Goal: Information Seeking & Learning: Learn about a topic

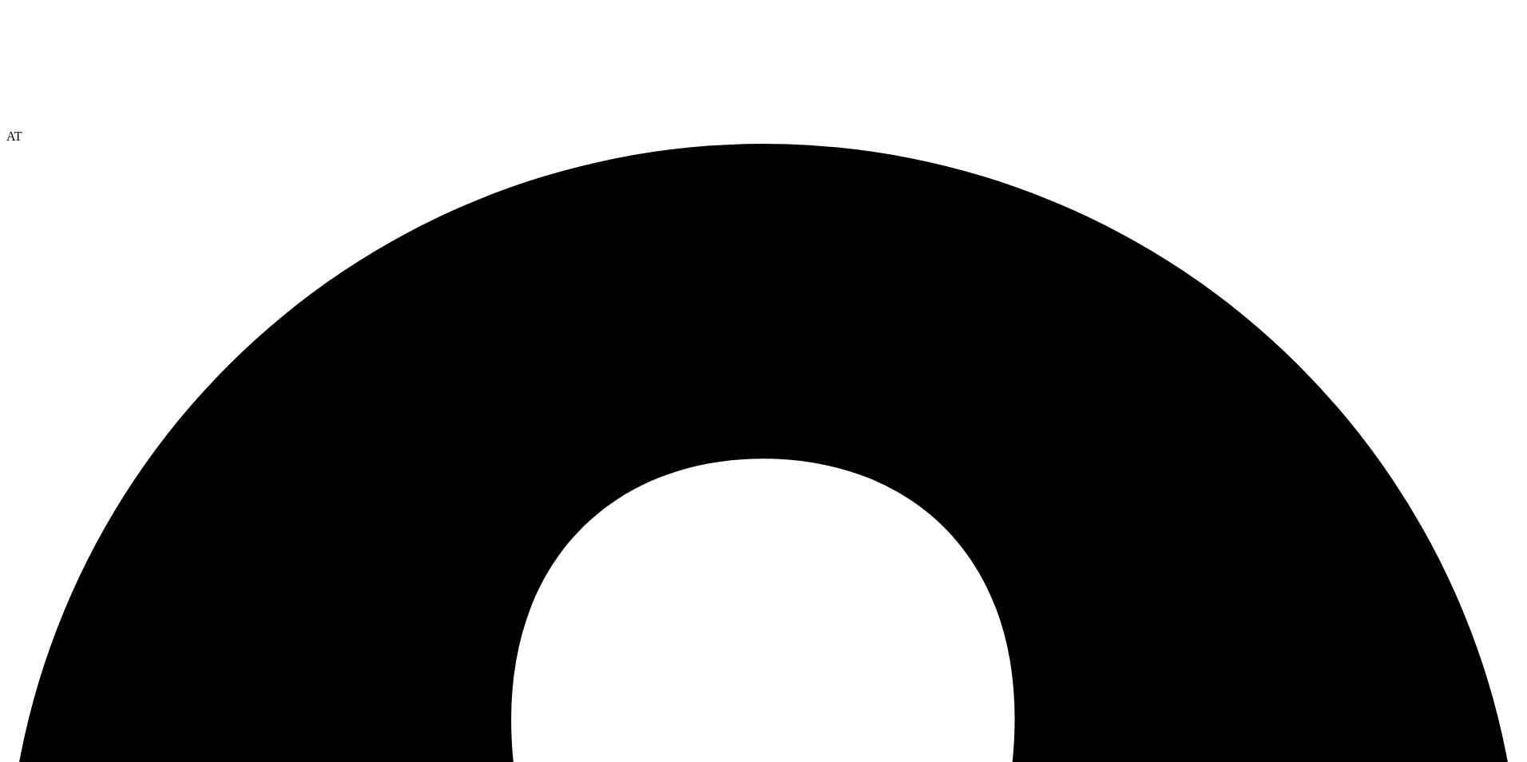
select select "USD"
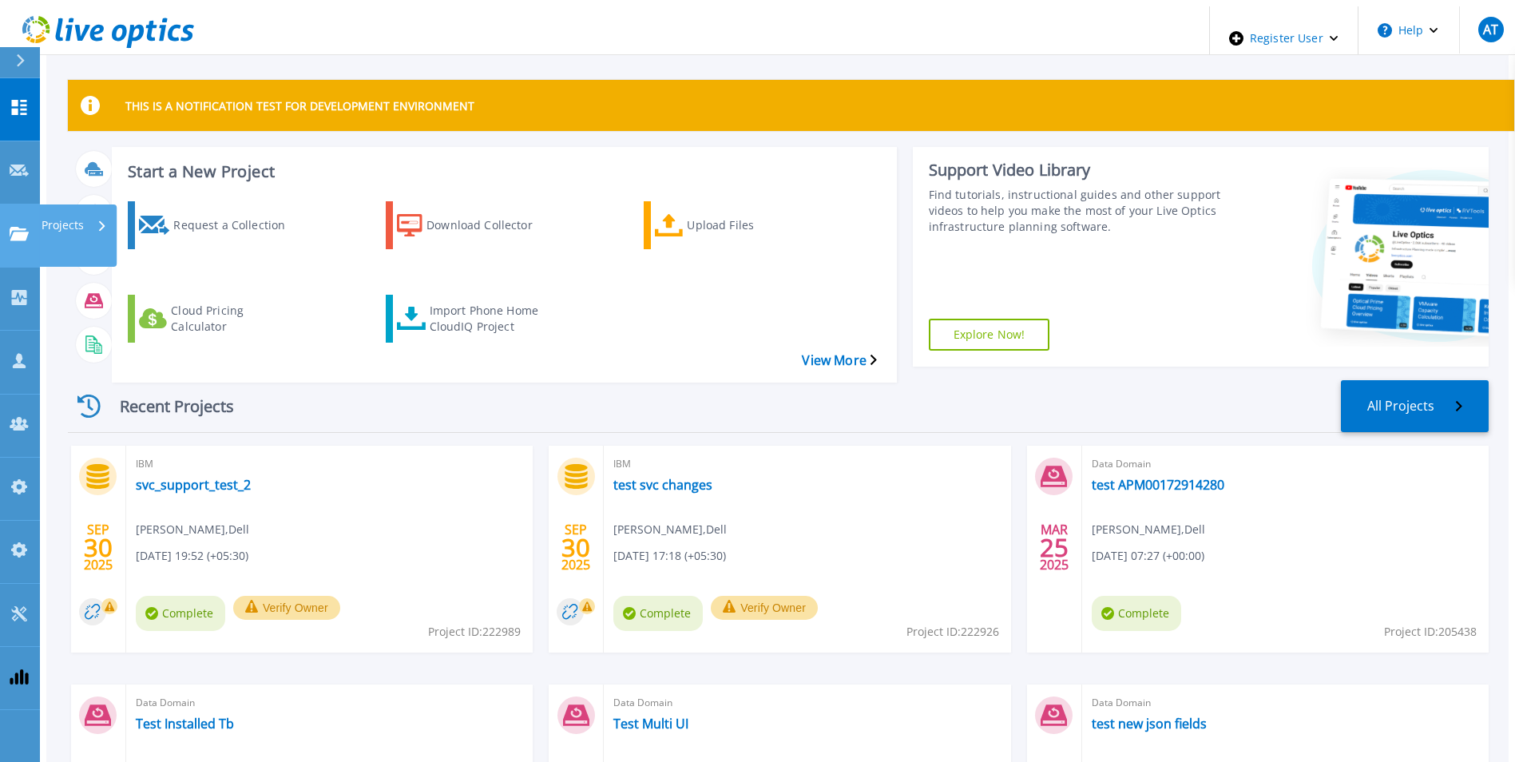
click at [37, 205] on link "Projects Projects" at bounding box center [20, 236] width 40 height 63
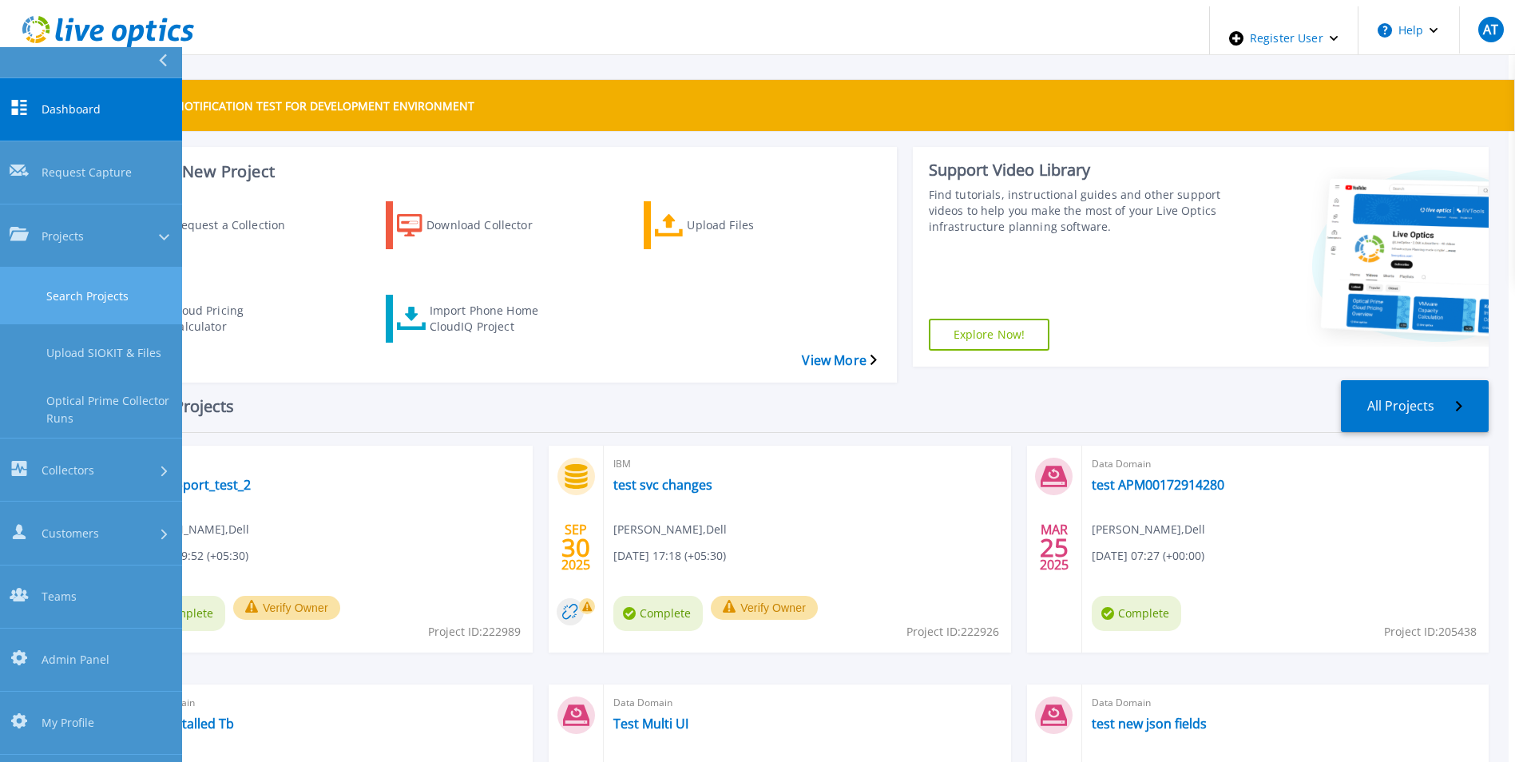
click at [65, 268] on link "Search Projects" at bounding box center [91, 296] width 182 height 57
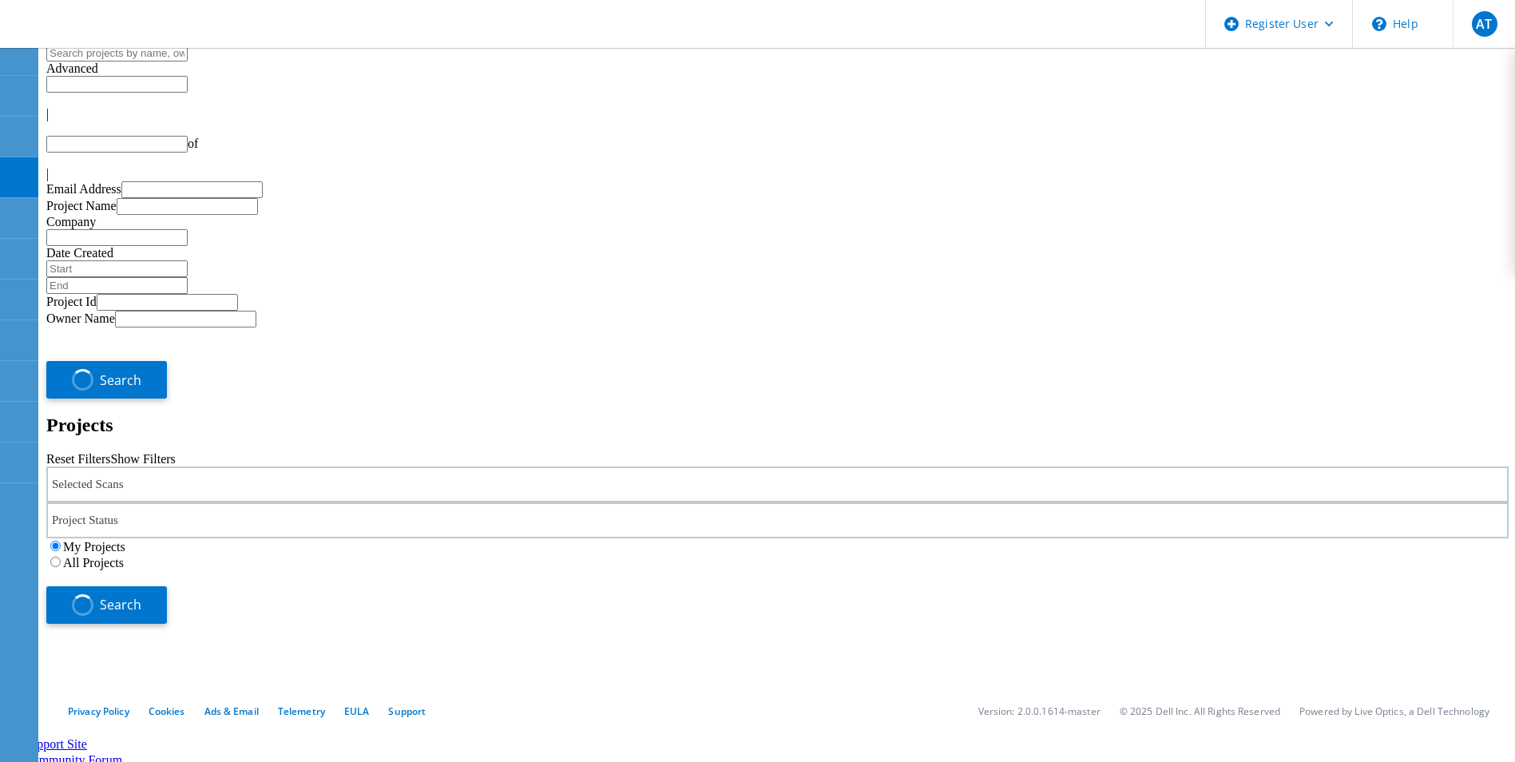
type input "1"
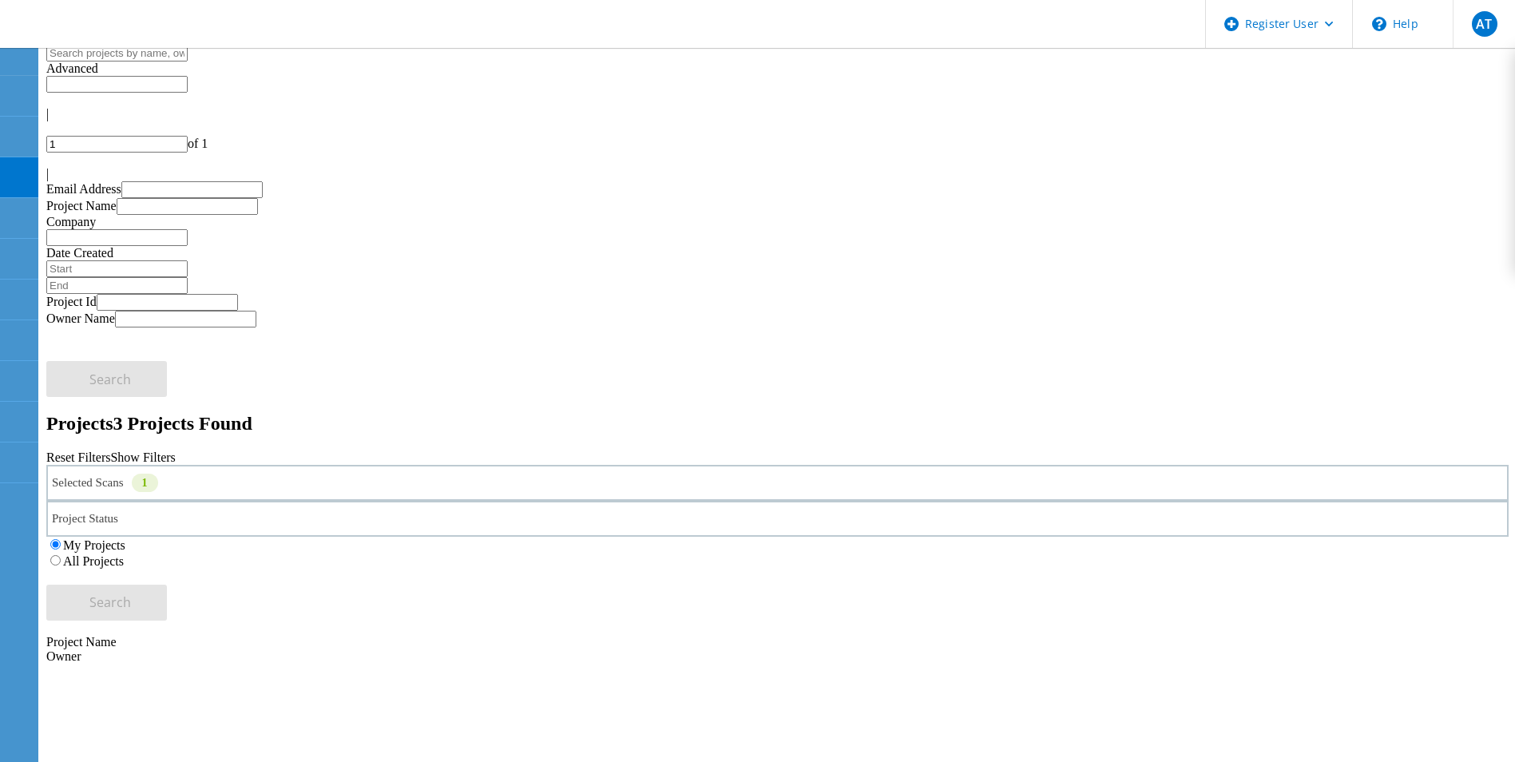
click at [124, 554] on label "All Projects" at bounding box center [93, 561] width 61 height 14
click at [61, 555] on input "All Projects" at bounding box center [55, 560] width 10 height 10
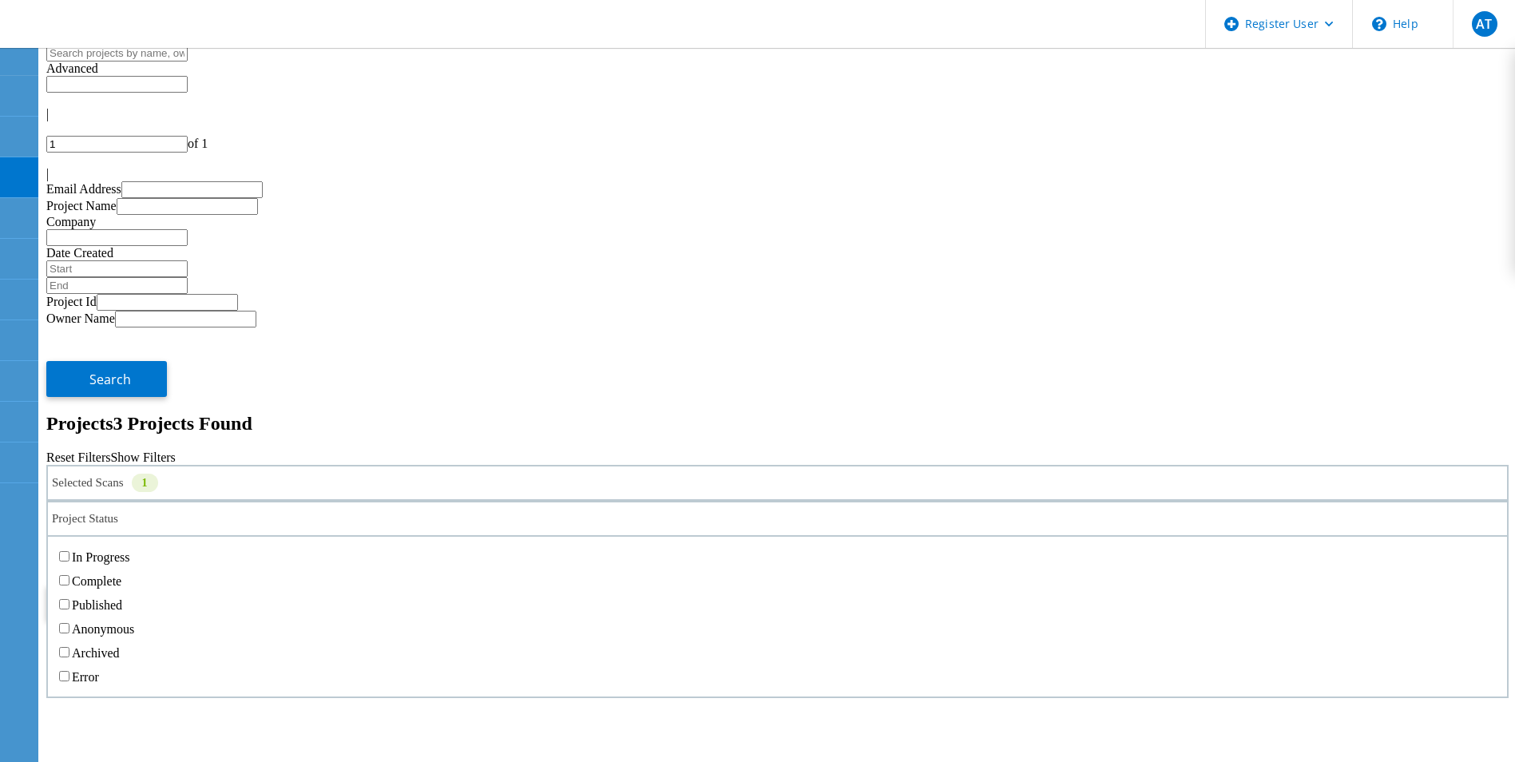
click at [695, 501] on div "Project Status" at bounding box center [777, 519] width 1463 height 36
click at [121, 574] on label "Complete" at bounding box center [97, 581] width 50 height 14
click at [70, 575] on input "Complete" at bounding box center [64, 580] width 10 height 10
click at [749, 501] on div "Project Status 1 In Progress Complete Published Anonymous Archived Error" at bounding box center [777, 519] width 1463 height 36
click at [759, 501] on div "Project Status 1" at bounding box center [777, 519] width 1463 height 36
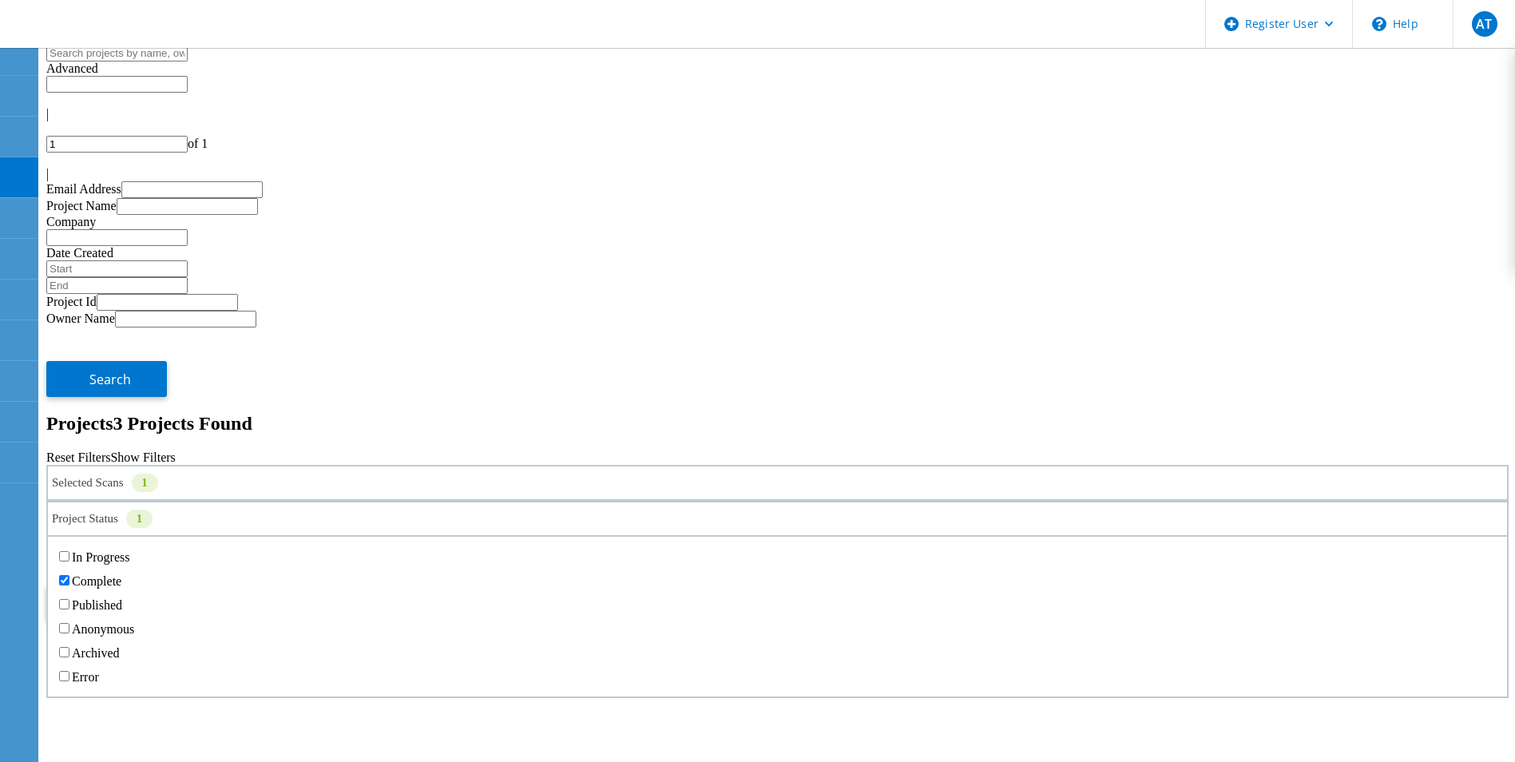
drag, startPoint x: 492, startPoint y: 292, endPoint x: 514, endPoint y: 295, distance: 21.8
click at [121, 574] on label "Complete" at bounding box center [97, 581] width 50 height 14
click at [70, 575] on input "Complete" at bounding box center [64, 580] width 10 height 10
click at [1121, 537] on div "My Projects All Projects" at bounding box center [777, 553] width 1463 height 32
click at [131, 594] on span "Search" at bounding box center [110, 603] width 42 height 18
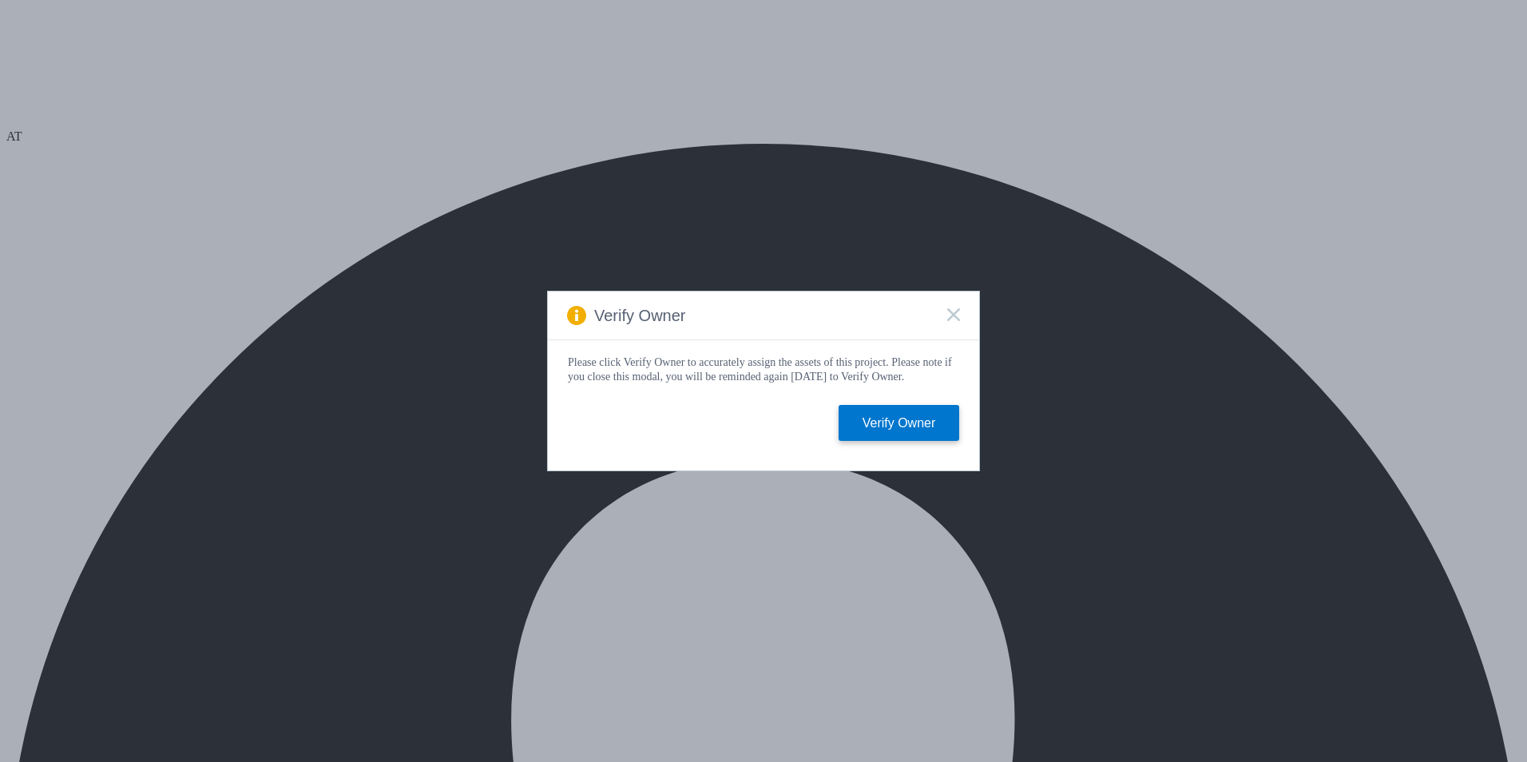
click at [954, 312] on rect at bounding box center [954, 315] width 14 height 14
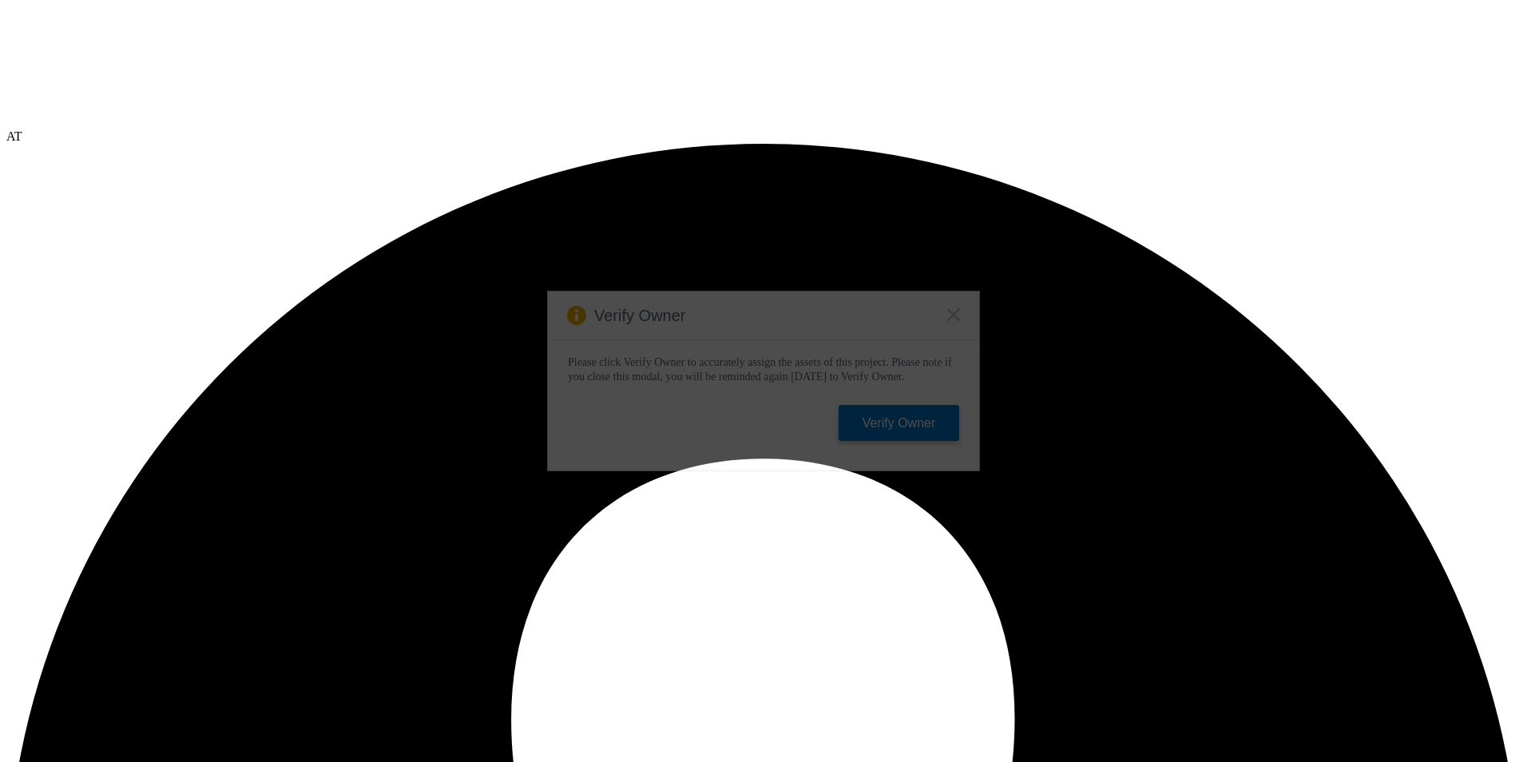
select select "USD"
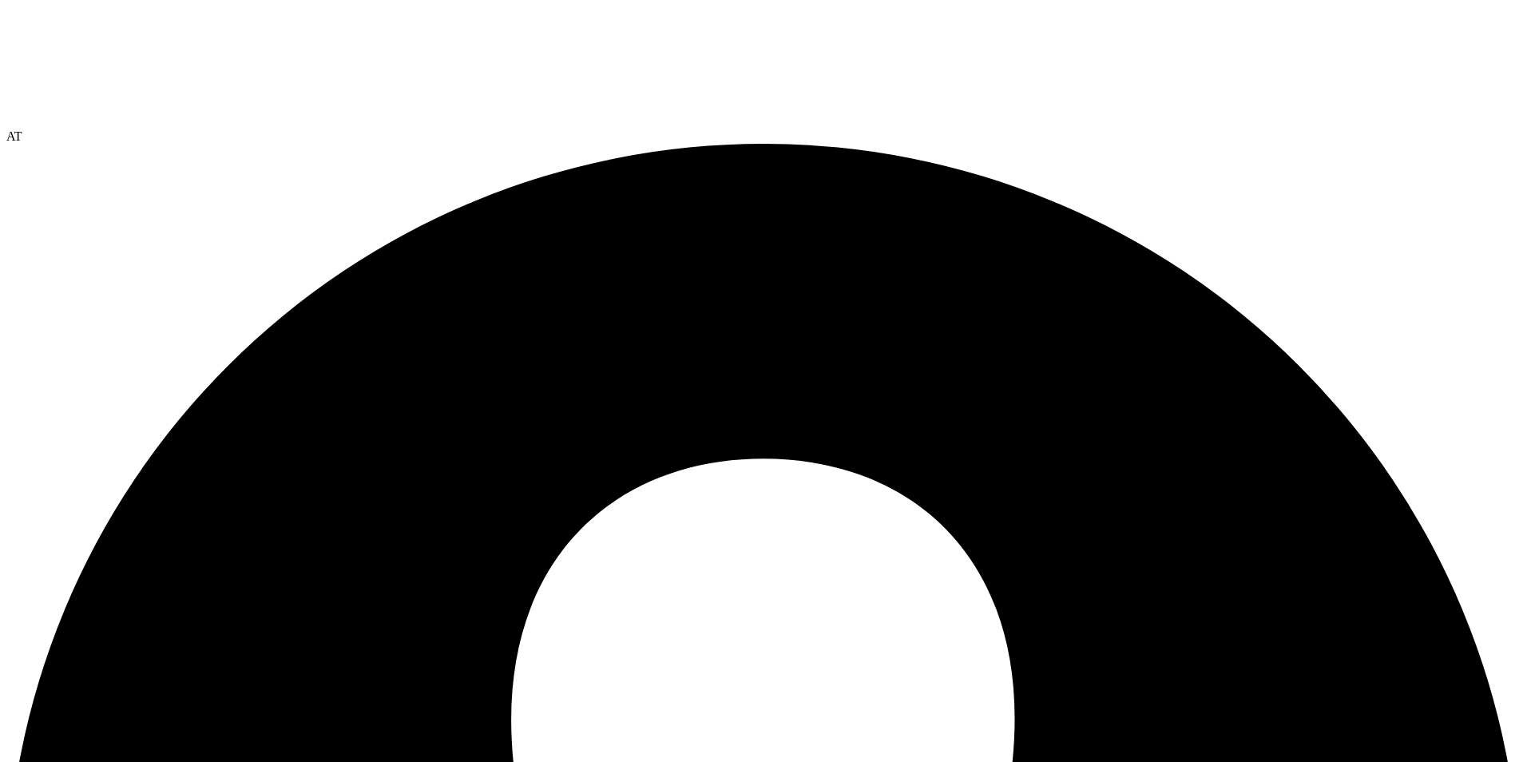
radio input "true"
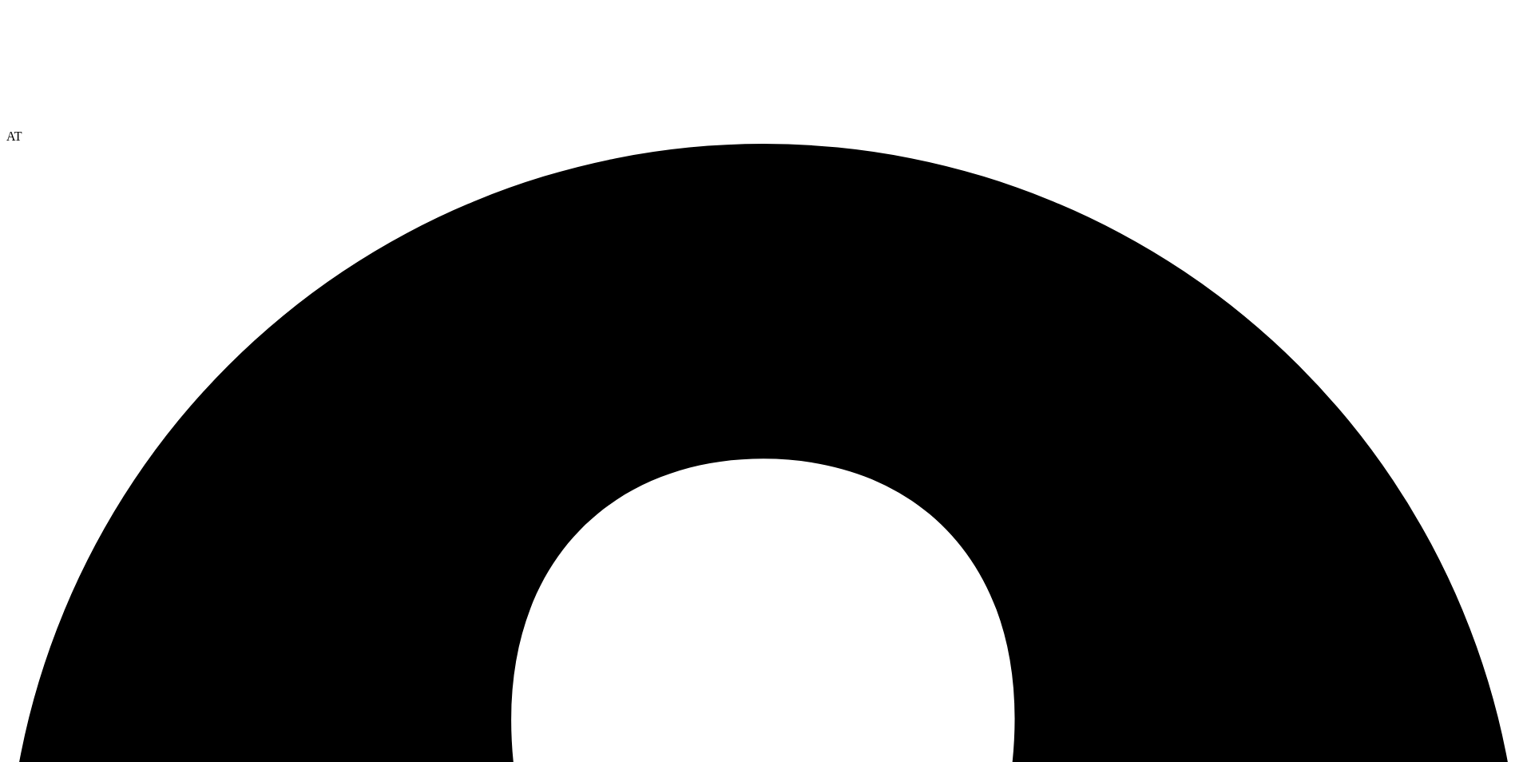
radio input "true"
radio input "false"
radio input "true"
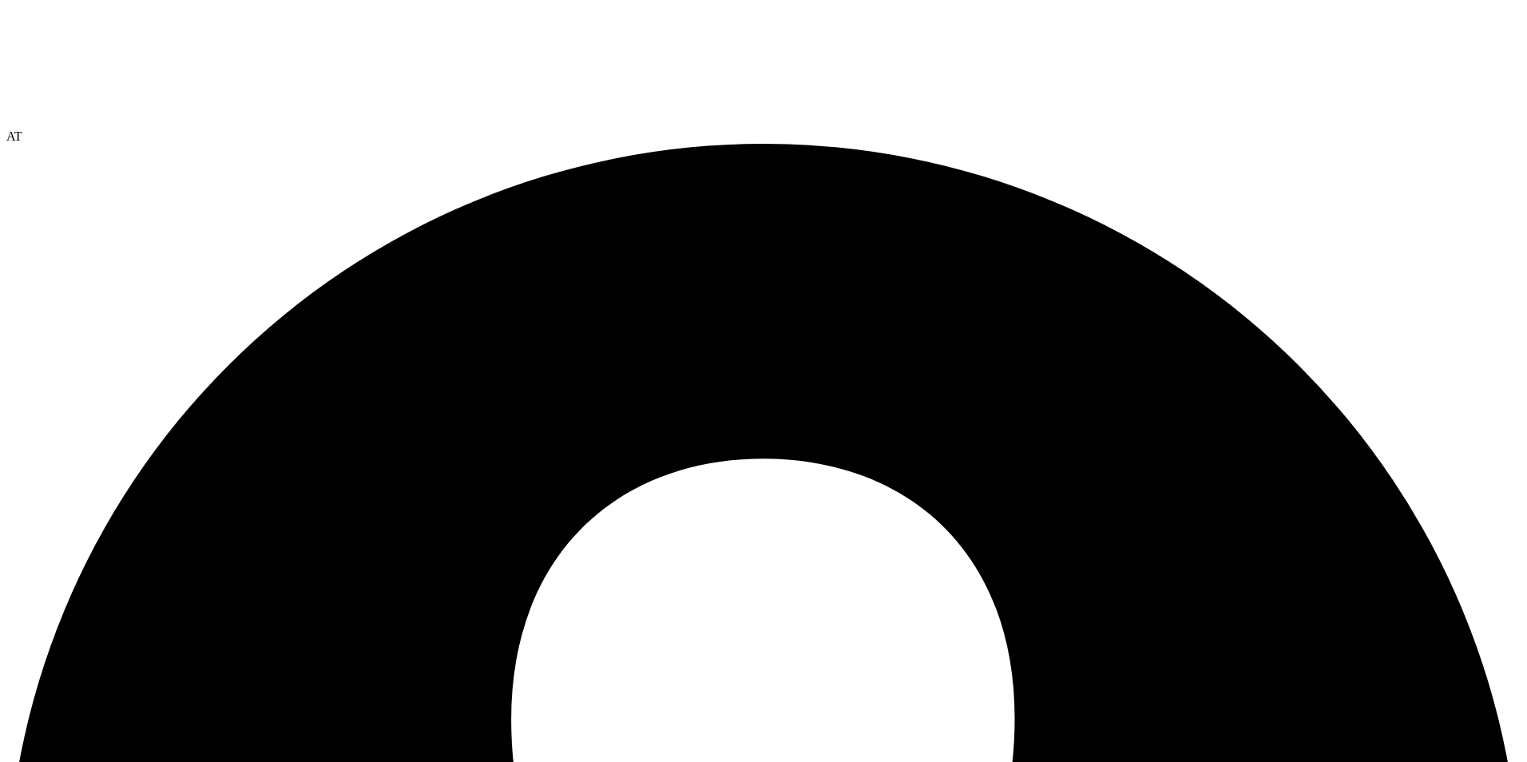
radio input "true"
radio input "false"
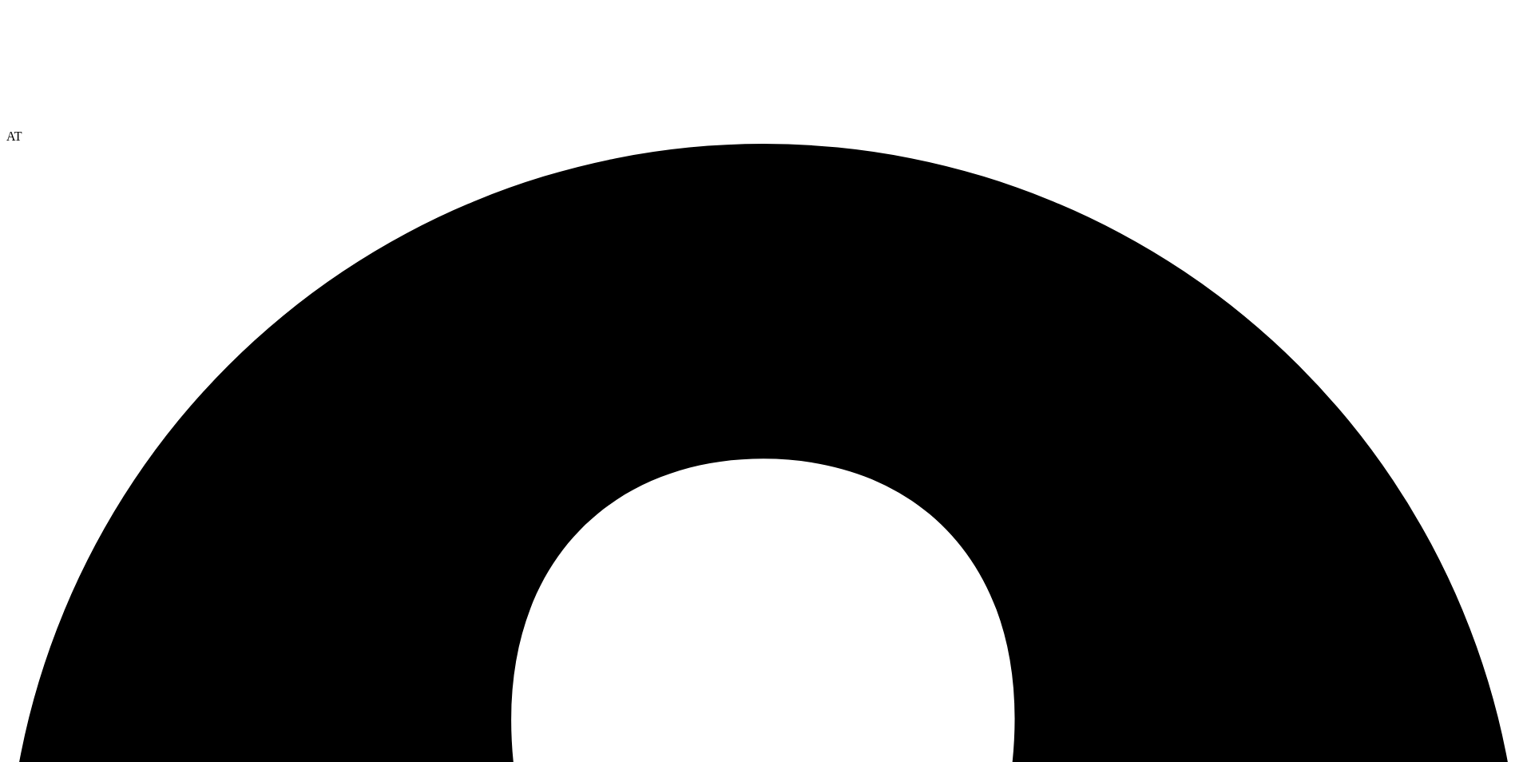
drag, startPoint x: 317, startPoint y: 446, endPoint x: 370, endPoint y: 448, distance: 52.8
drag, startPoint x: 316, startPoint y: 445, endPoint x: 375, endPoint y: 613, distance: 178.1
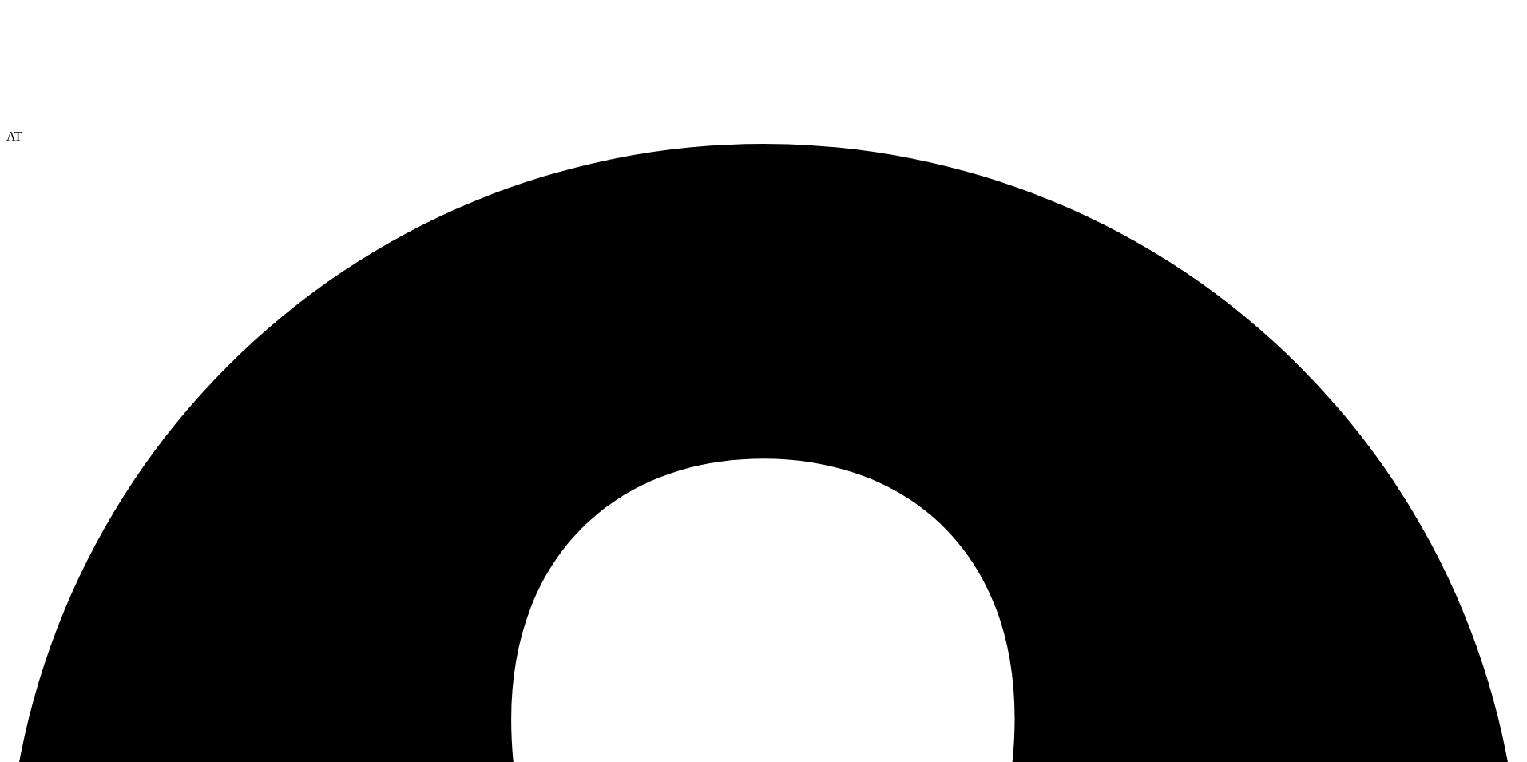
drag, startPoint x: 379, startPoint y: 597, endPoint x: 365, endPoint y: 442, distance: 155.6
drag, startPoint x: 351, startPoint y: 443, endPoint x: 365, endPoint y: 442, distance: 14.4
drag, startPoint x: 314, startPoint y: 351, endPoint x: 364, endPoint y: 344, distance: 50.8
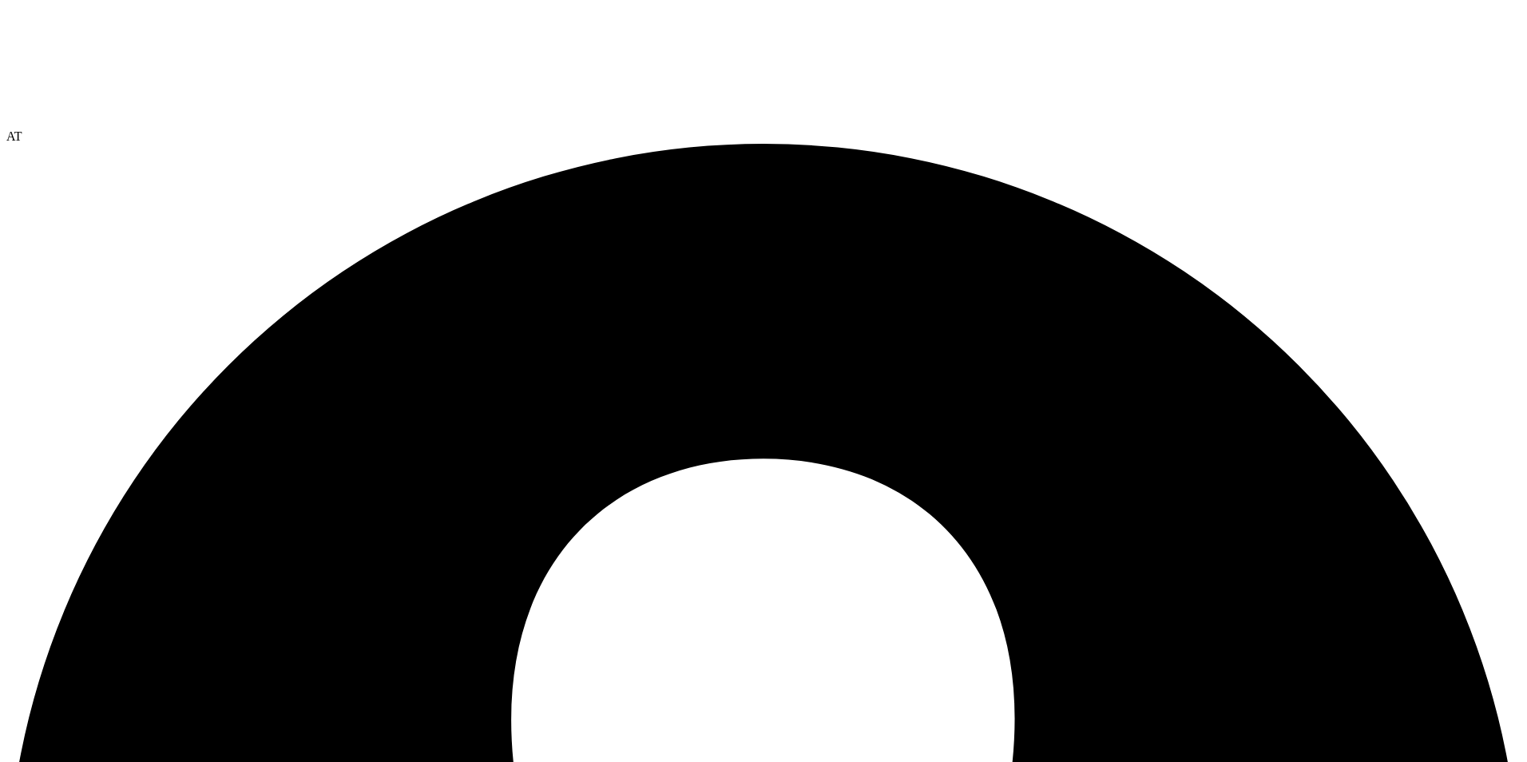
drag, startPoint x: 364, startPoint y: 344, endPoint x: 350, endPoint y: 354, distance: 17.3
drag, startPoint x: 315, startPoint y: 395, endPoint x: 370, endPoint y: 396, distance: 55.1
